Goal: Consume media (video, audio)

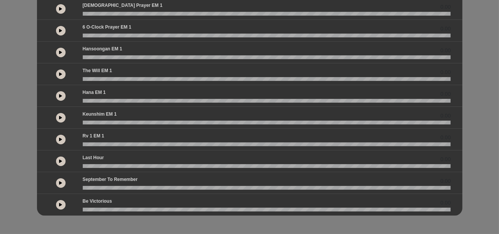
scroll to position [78, 0]
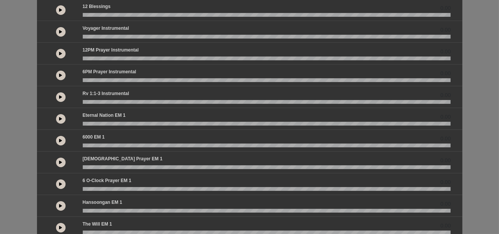
click at [63, 123] on button at bounding box center [61, 119] width 10 height 10
